Goal: Information Seeking & Learning: Check status

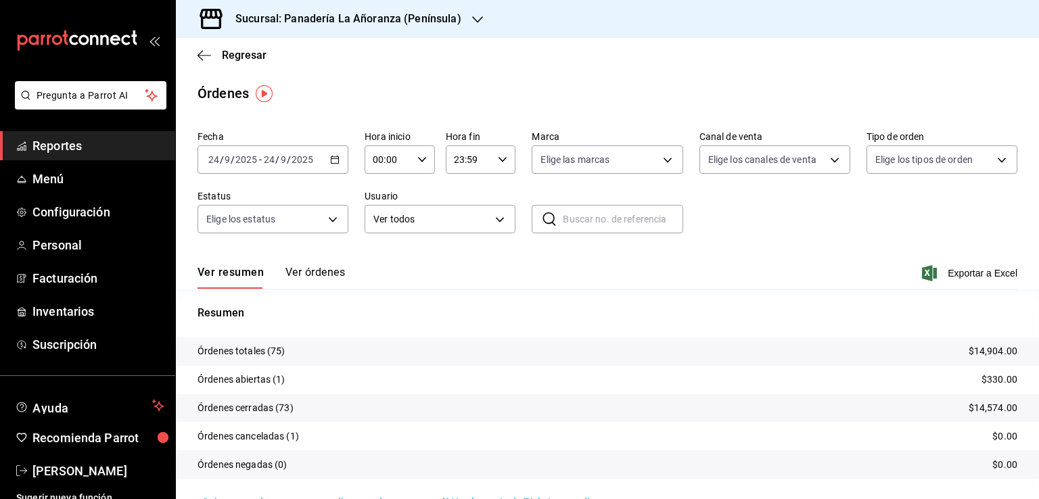
click at [55, 143] on span "Reportes" at bounding box center [98, 146] width 132 height 18
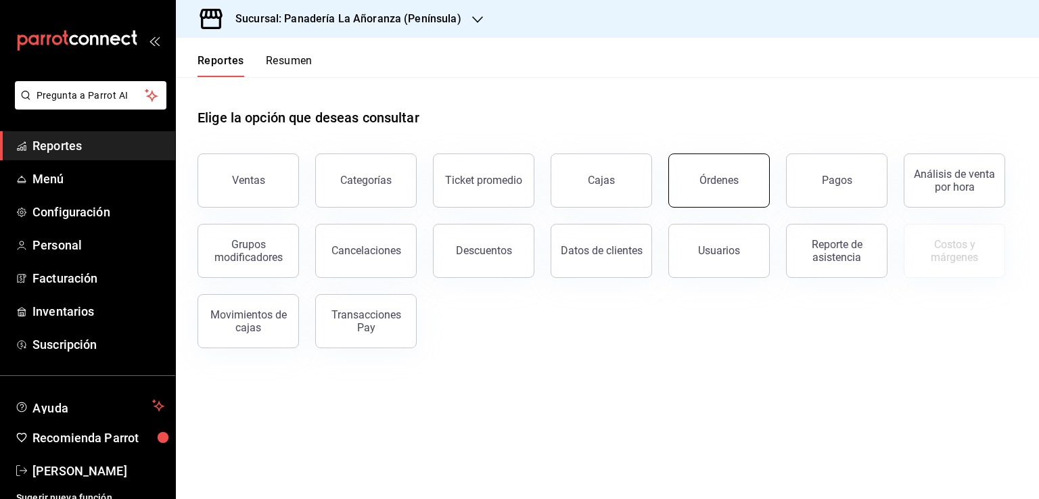
click at [736, 185] on div "Órdenes" at bounding box center [718, 180] width 39 height 13
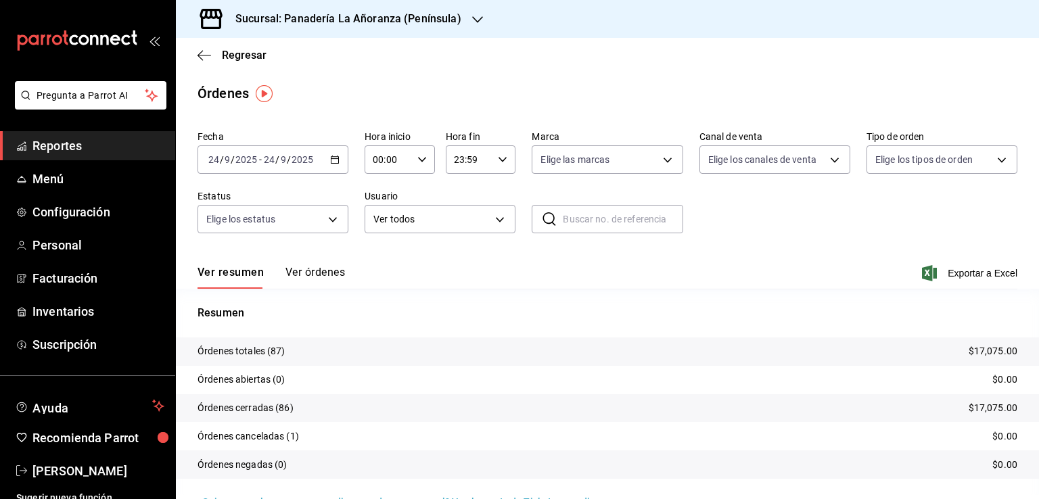
click at [472, 15] on icon "button" at bounding box center [477, 19] width 11 height 11
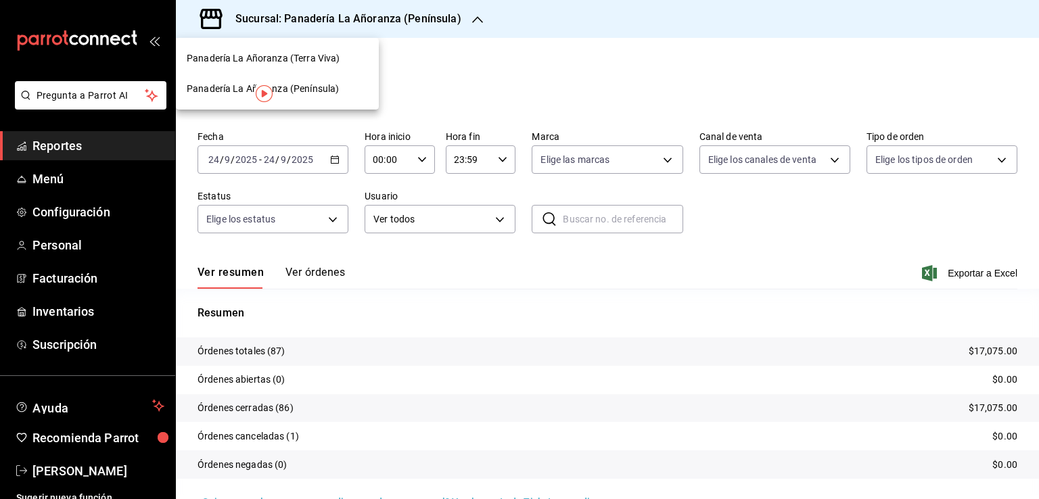
click at [309, 57] on span "Panadería La Añoranza (Terra Viva)" at bounding box center [263, 58] width 153 height 14
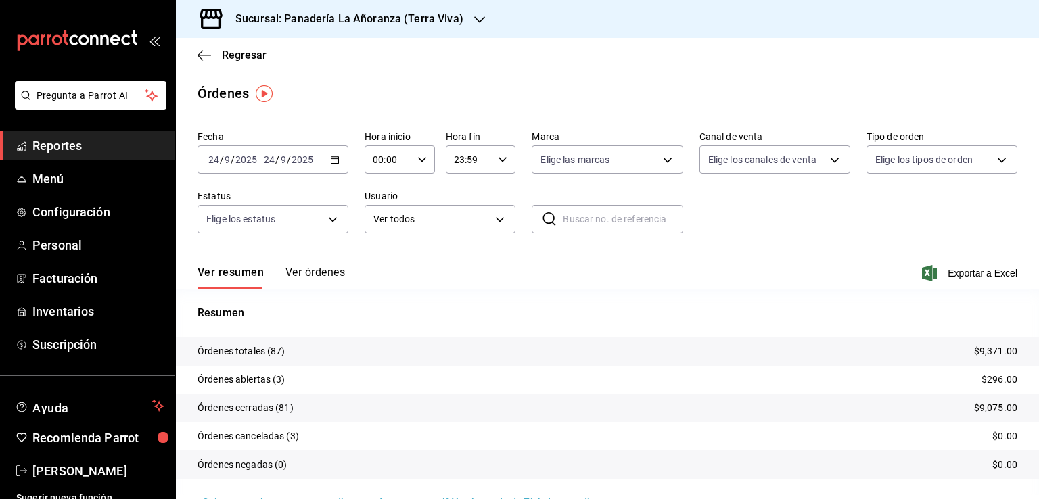
click at [64, 147] on span "Reportes" at bounding box center [98, 146] width 132 height 18
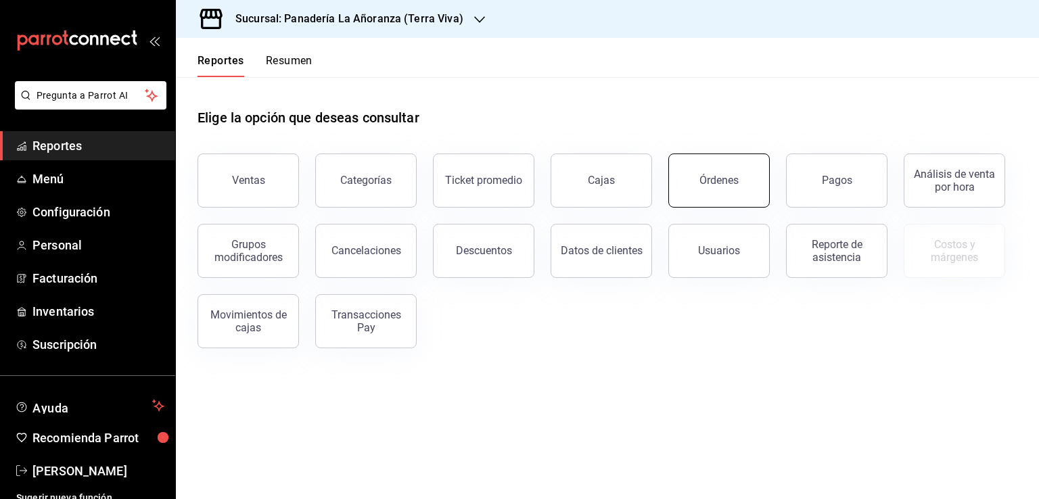
click at [704, 182] on div "Órdenes" at bounding box center [718, 180] width 39 height 13
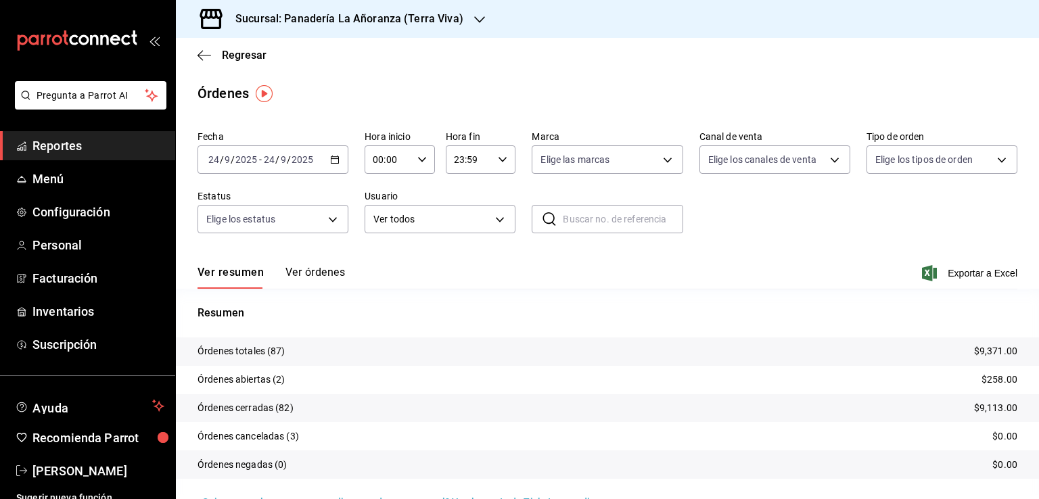
click at [467, 24] on div "Sucursal: Panadería La Añoranza (Terra Viva)" at bounding box center [339, 19] width 304 height 38
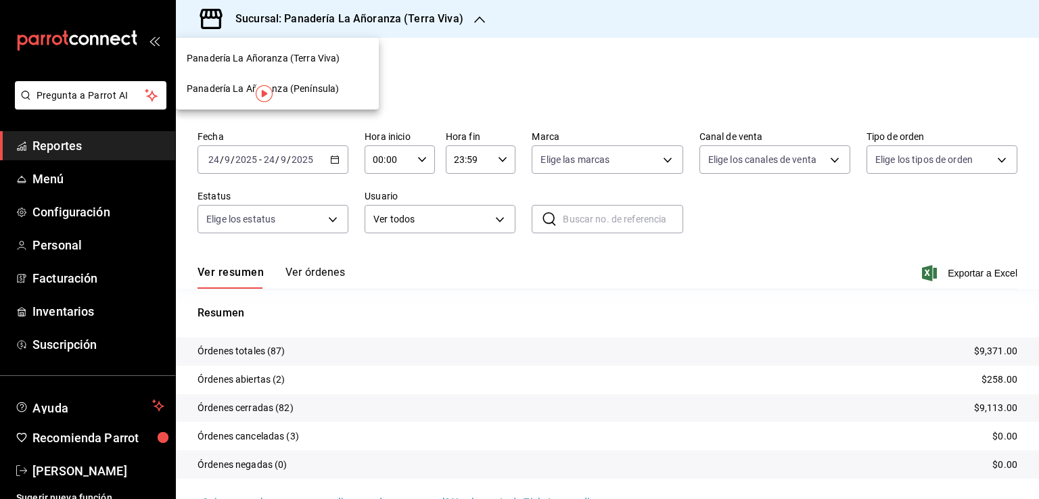
click at [309, 95] on span "Panadería La Añoranza (Península)" at bounding box center [263, 89] width 152 height 14
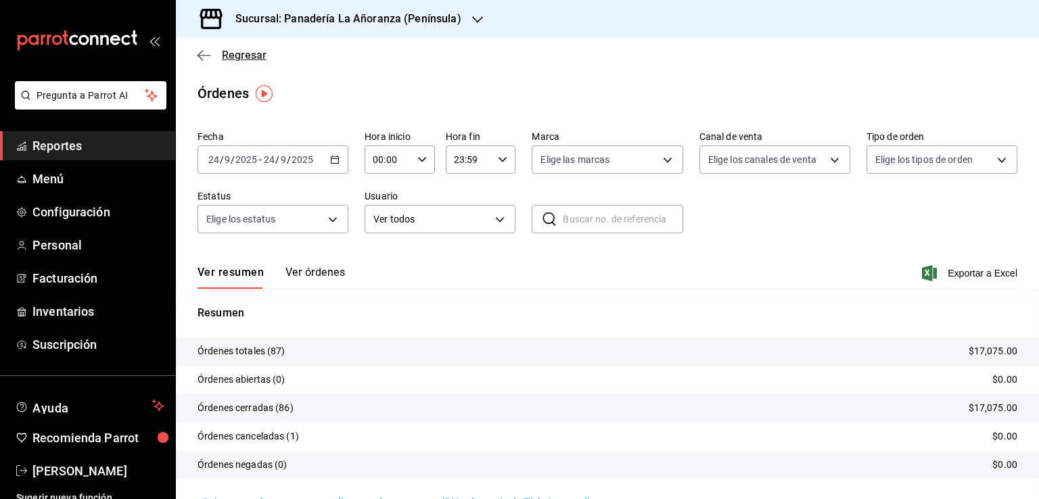
click at [202, 55] on icon "button" at bounding box center [204, 55] width 14 height 12
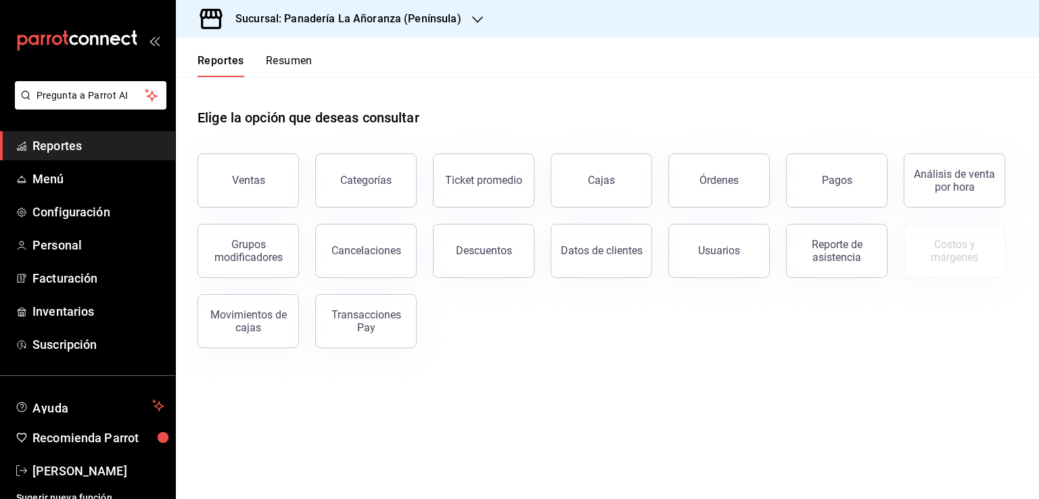
click at [297, 63] on button "Resumen" at bounding box center [289, 65] width 47 height 23
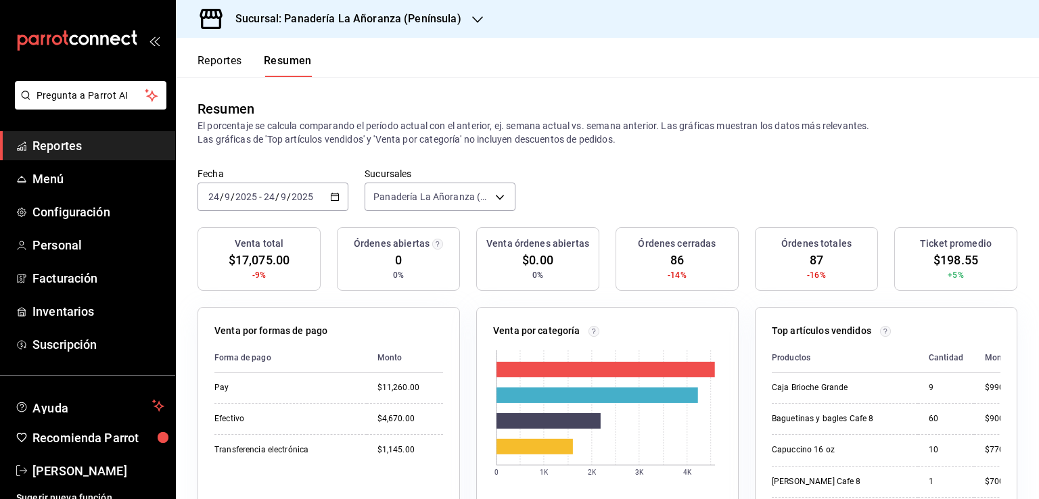
click at [463, 24] on div "Sucursal: Panadería La Añoranza (Península)" at bounding box center [338, 19] width 302 height 38
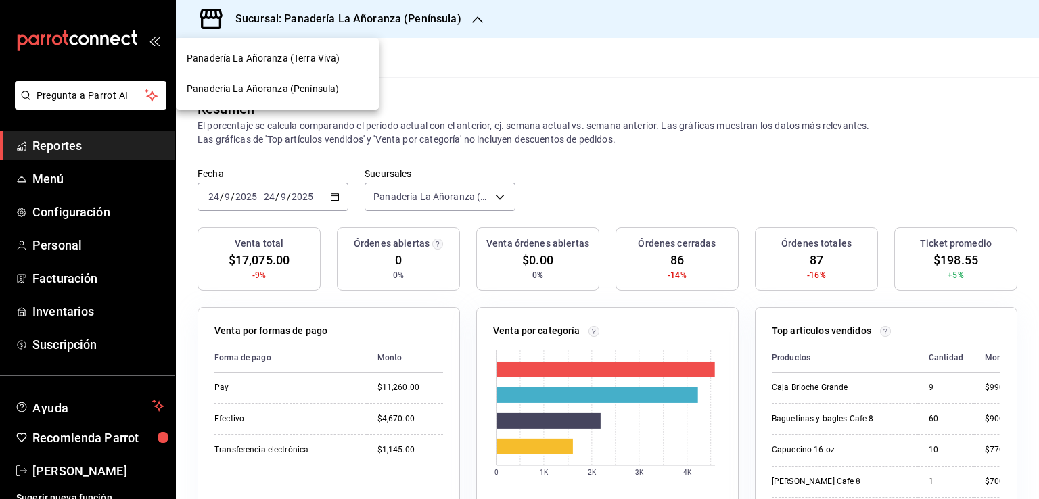
click at [265, 51] on span "Panadería La Añoranza (Terra Viva)" at bounding box center [263, 58] width 153 height 14
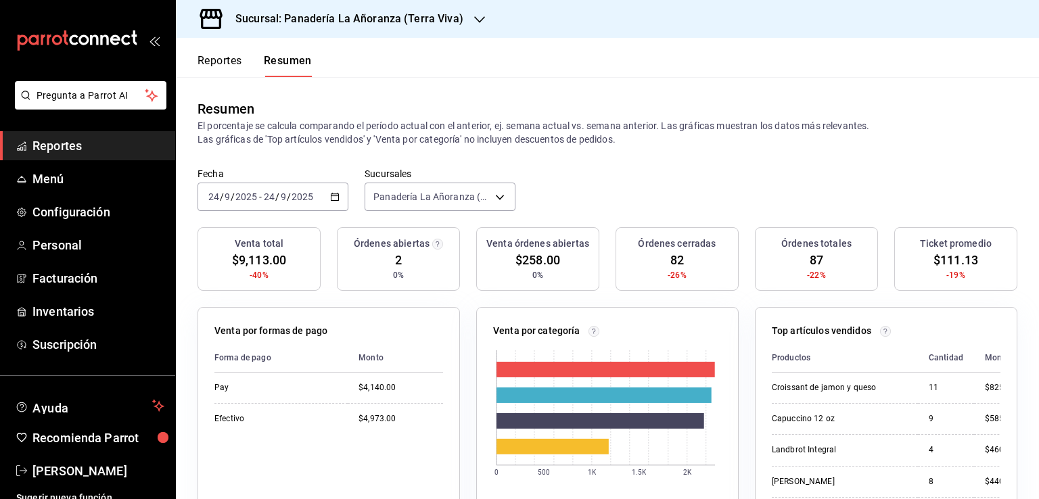
click at [62, 140] on span "Reportes" at bounding box center [98, 146] width 132 height 18
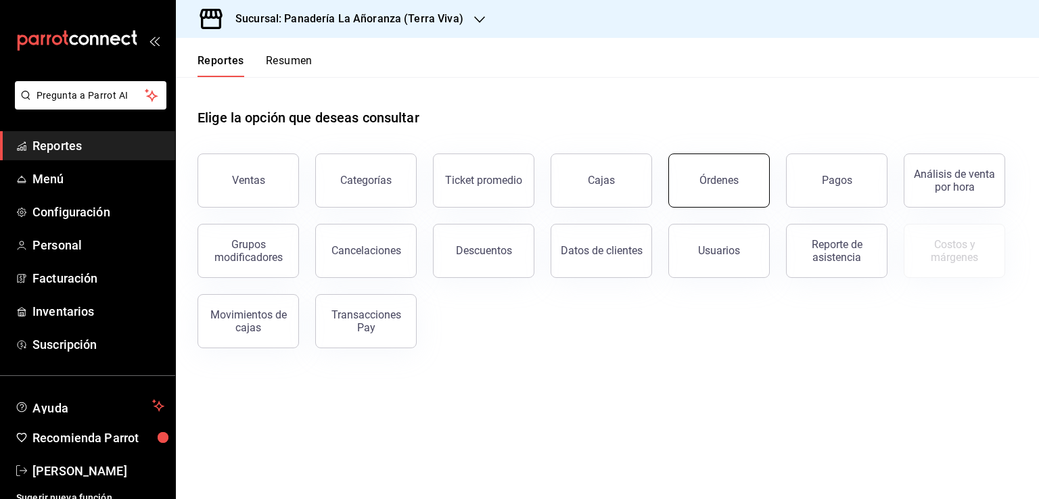
click at [701, 183] on div "Órdenes" at bounding box center [718, 180] width 39 height 13
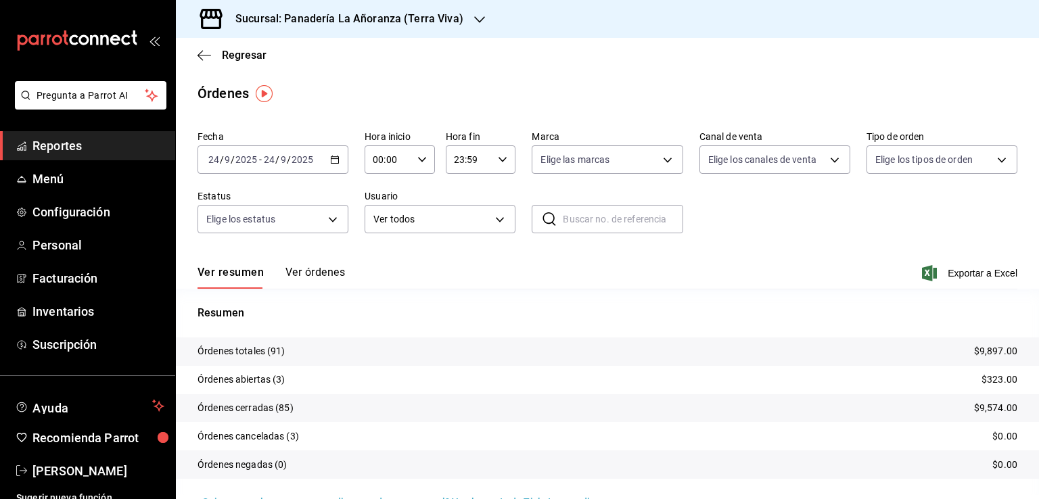
click at [475, 27] on div "Sucursal: Panadería La Añoranza (Terra Viva)" at bounding box center [339, 19] width 304 height 38
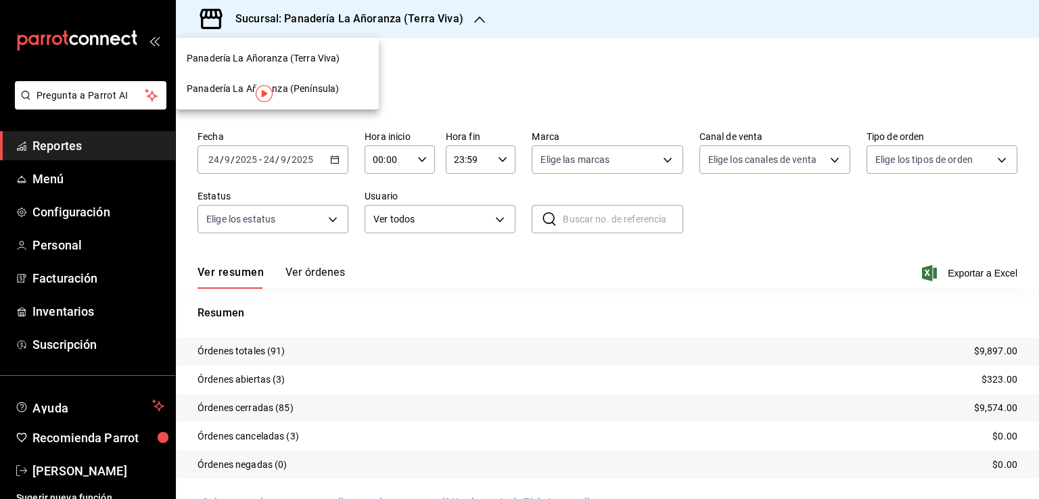
click at [328, 87] on span "Panadería La Añoranza (Península)" at bounding box center [263, 89] width 152 height 14
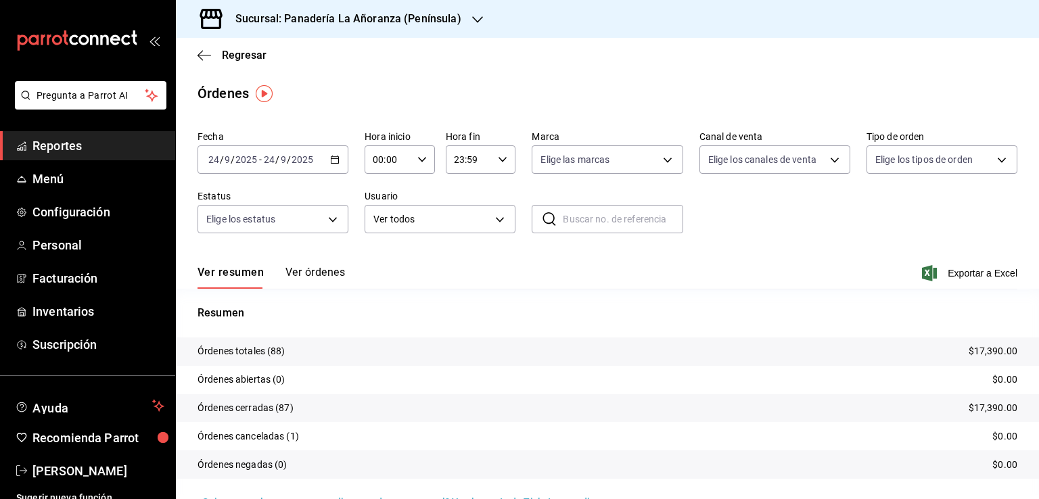
click at [278, 167] on div "[DATE] [DATE] - [DATE] [DATE]" at bounding box center [272, 159] width 151 height 28
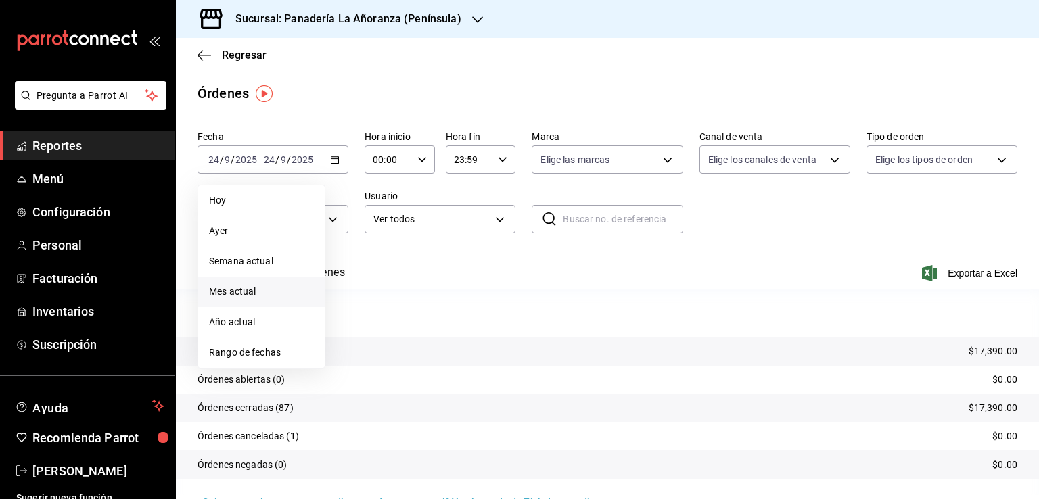
click at [260, 293] on span "Mes actual" at bounding box center [261, 292] width 105 height 14
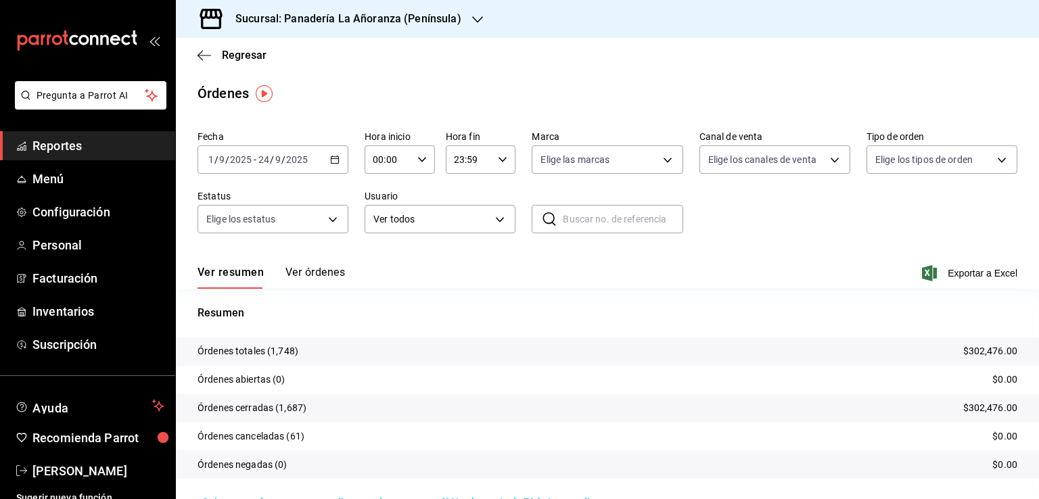
click at [472, 22] on icon "button" at bounding box center [477, 19] width 11 height 11
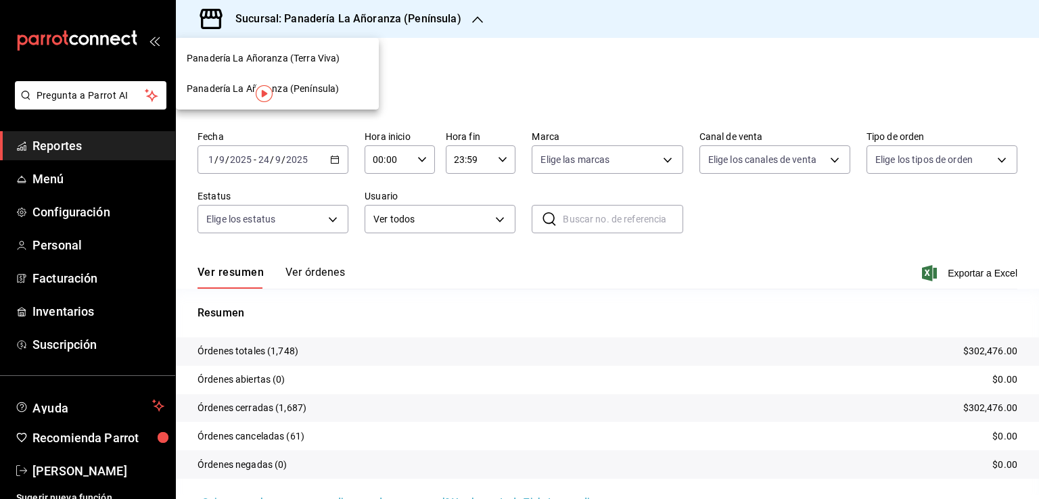
click at [334, 57] on span "Panadería La Añoranza (Terra Viva)" at bounding box center [263, 58] width 153 height 14
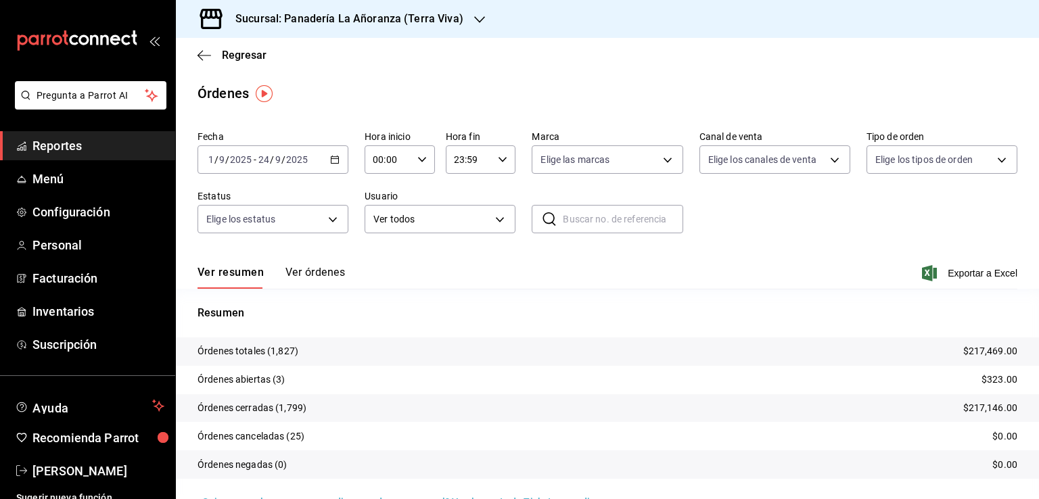
click at [81, 141] on span "Reportes" at bounding box center [98, 146] width 132 height 18
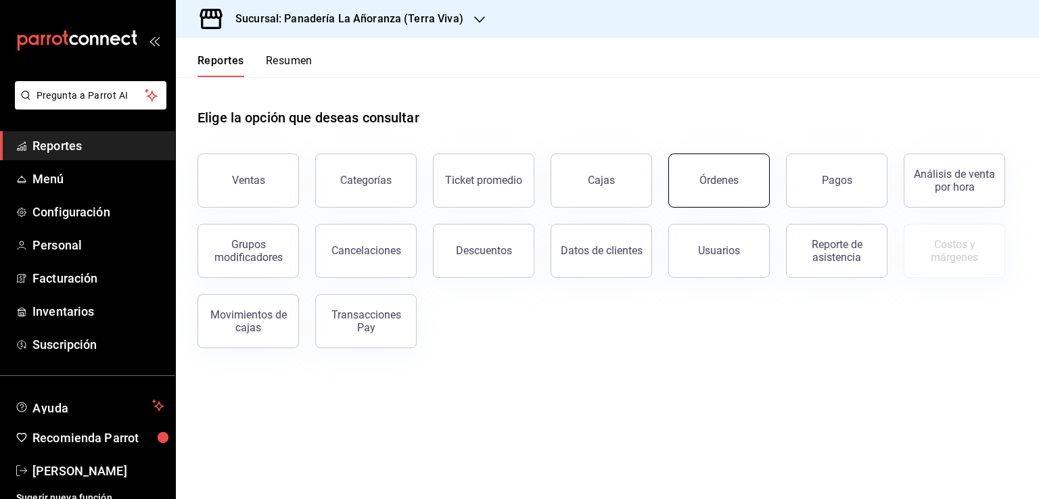
click at [725, 178] on div "Órdenes" at bounding box center [718, 180] width 39 height 13
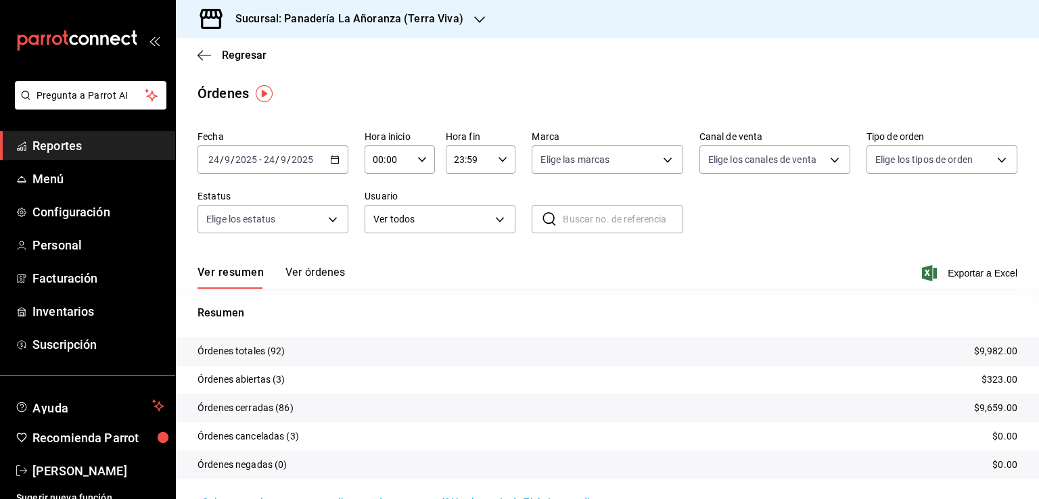
click at [474, 17] on icon "button" at bounding box center [479, 19] width 11 height 11
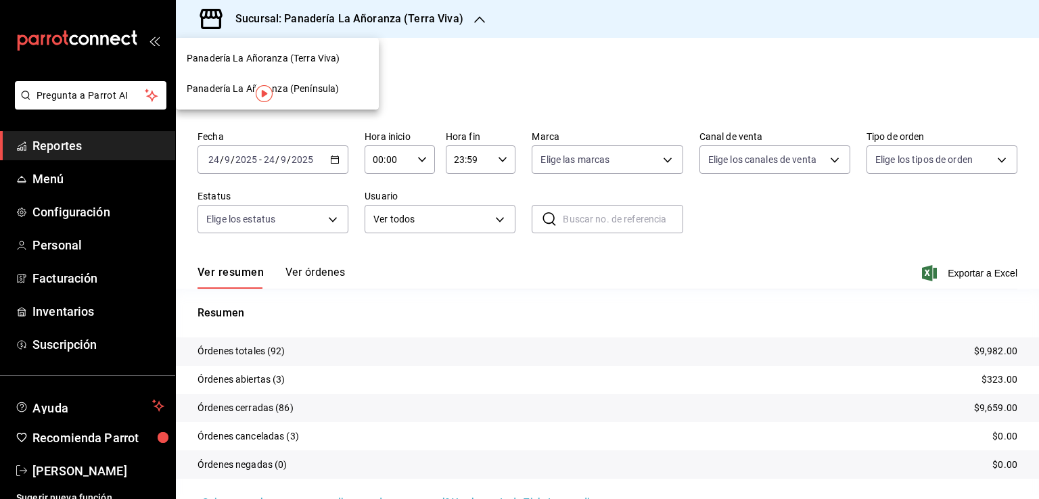
click at [304, 87] on span "Panadería La Añoranza (Península)" at bounding box center [263, 89] width 152 height 14
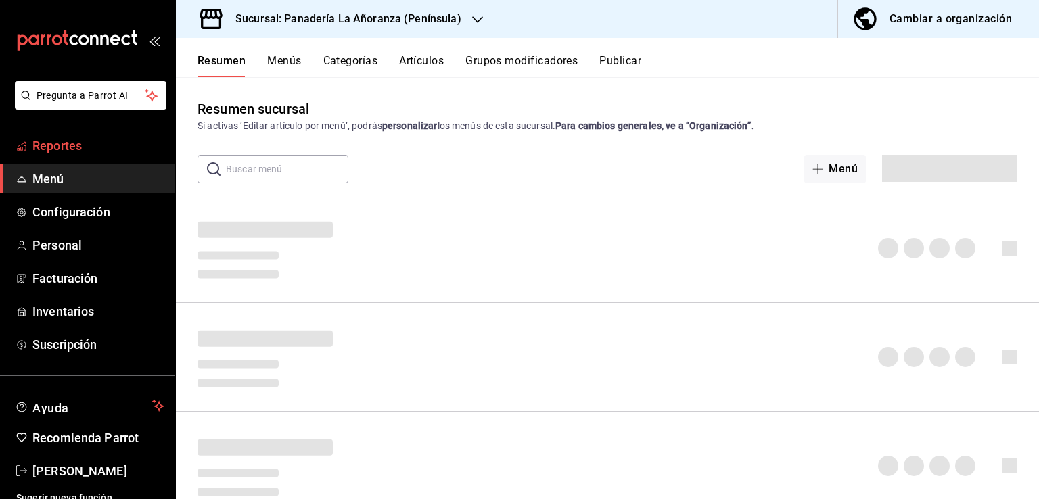
click at [51, 154] on span "Reportes" at bounding box center [98, 146] width 132 height 18
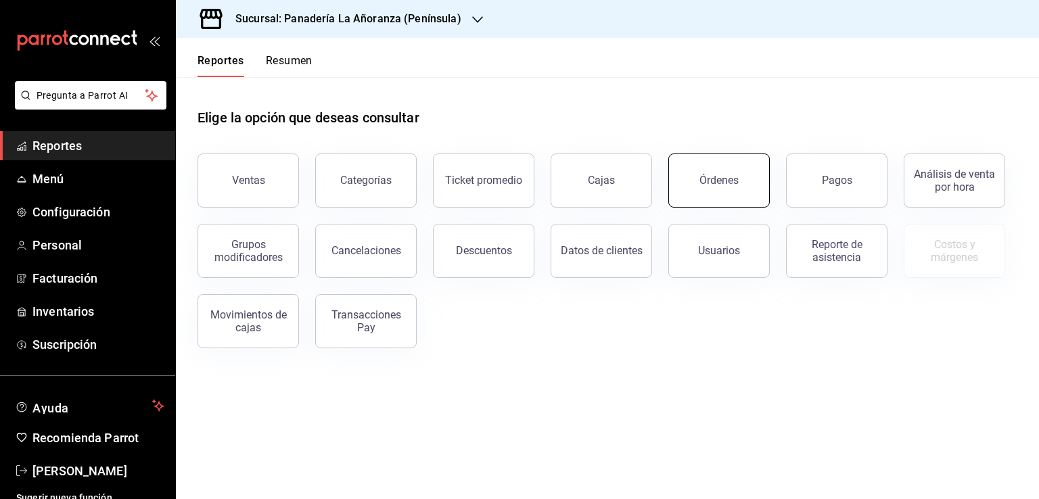
click at [712, 199] on button "Órdenes" at bounding box center [718, 181] width 101 height 54
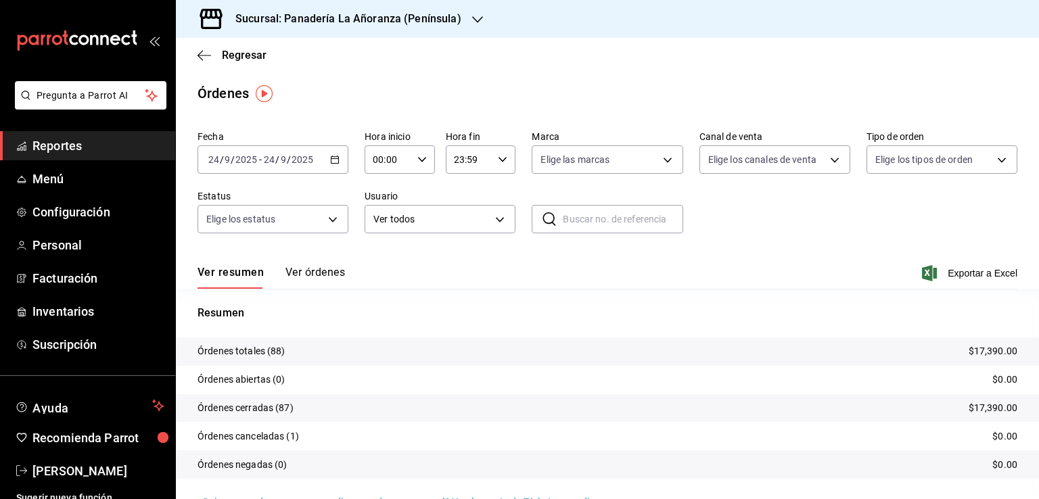
click at [475, 26] on div "Sucursal: Panadería La Añoranza (Península)" at bounding box center [338, 19] width 302 height 38
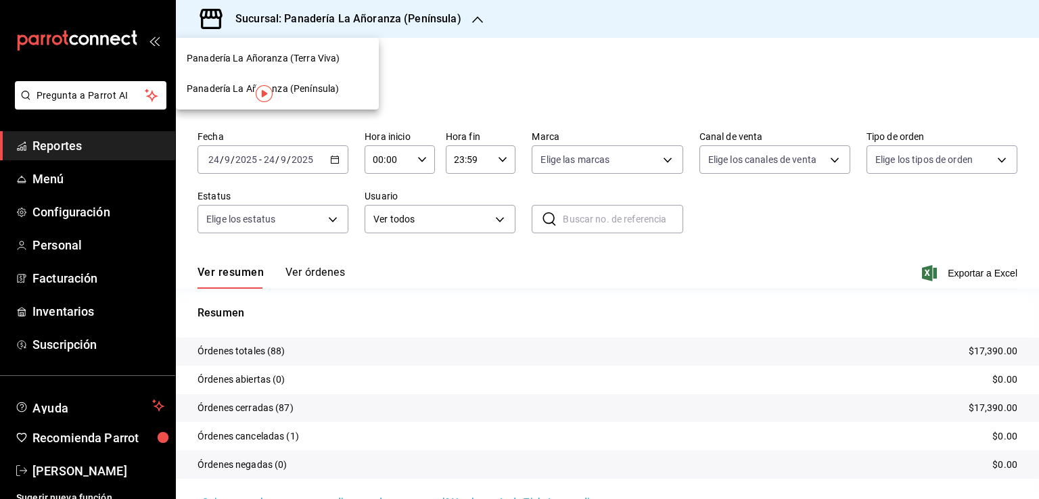
click at [319, 64] on span "Panadería La Añoranza (Terra Viva)" at bounding box center [263, 58] width 153 height 14
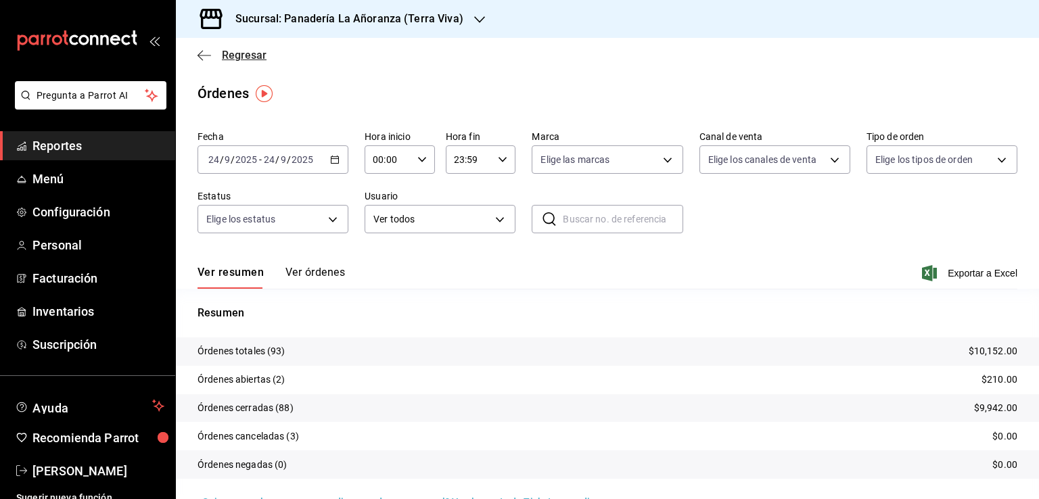
click at [203, 53] on icon "button" at bounding box center [204, 55] width 14 height 12
